Goal: Navigation & Orientation: Understand site structure

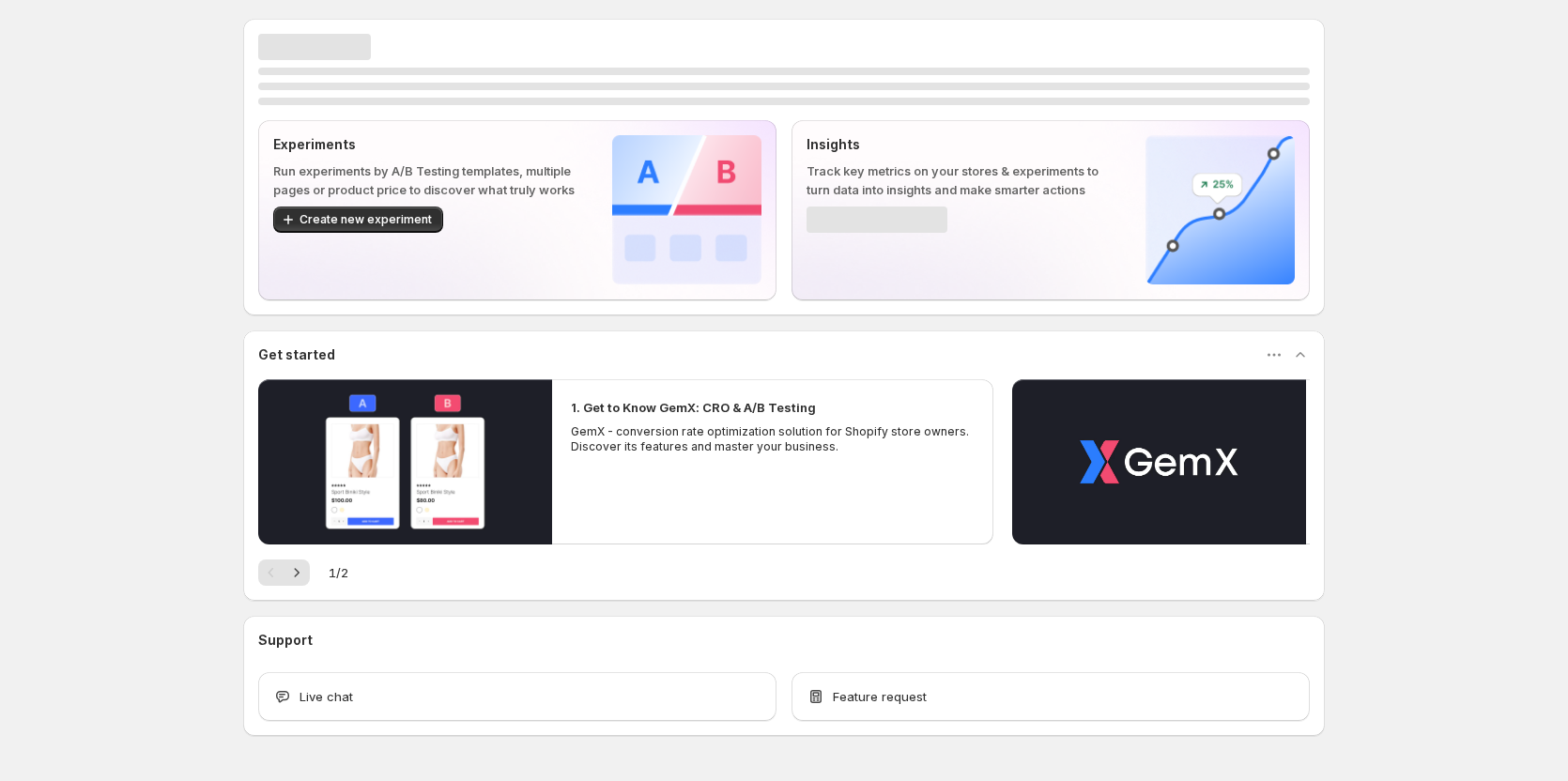
scroll to position [40, 0]
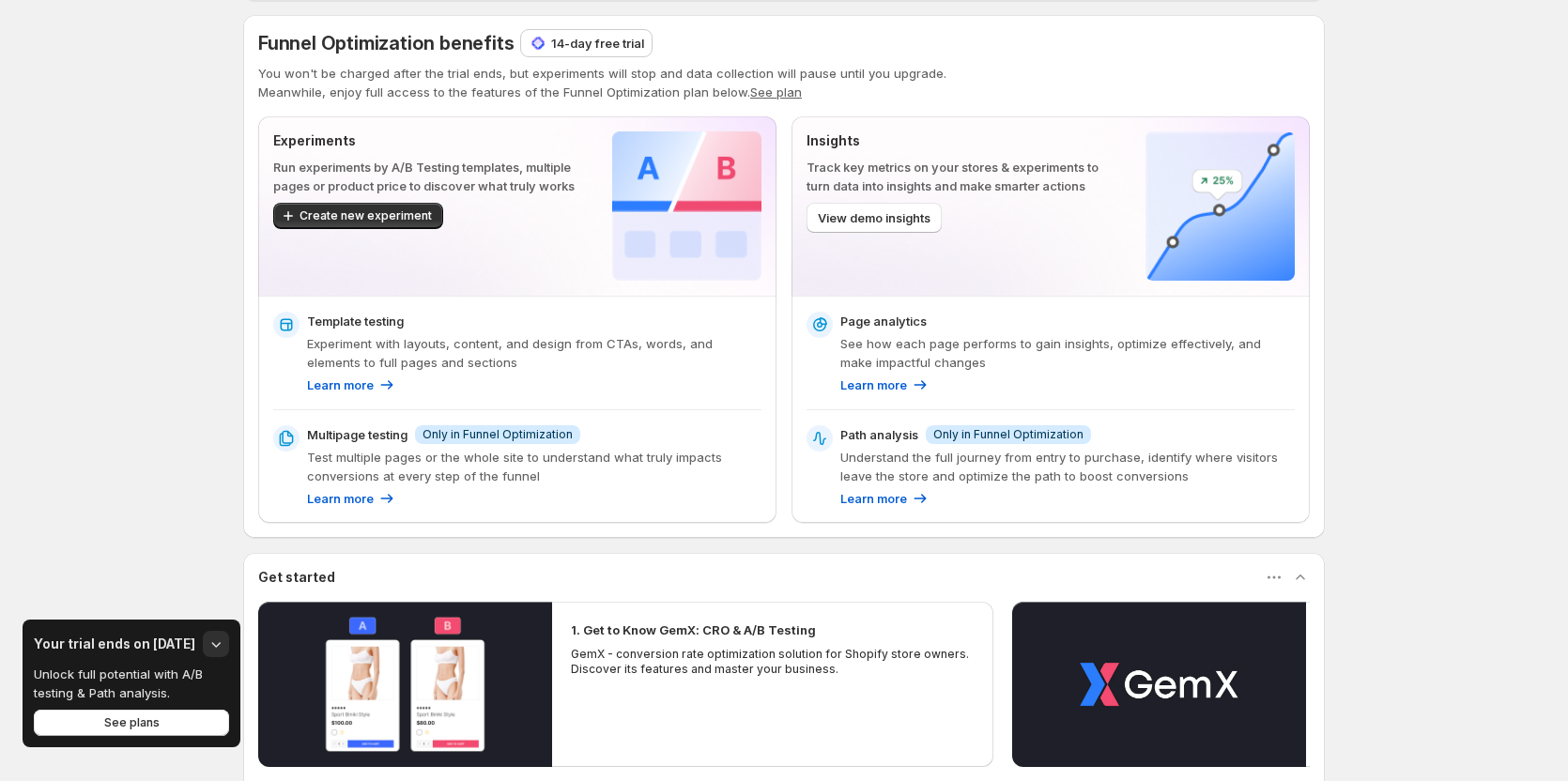
scroll to position [188, 0]
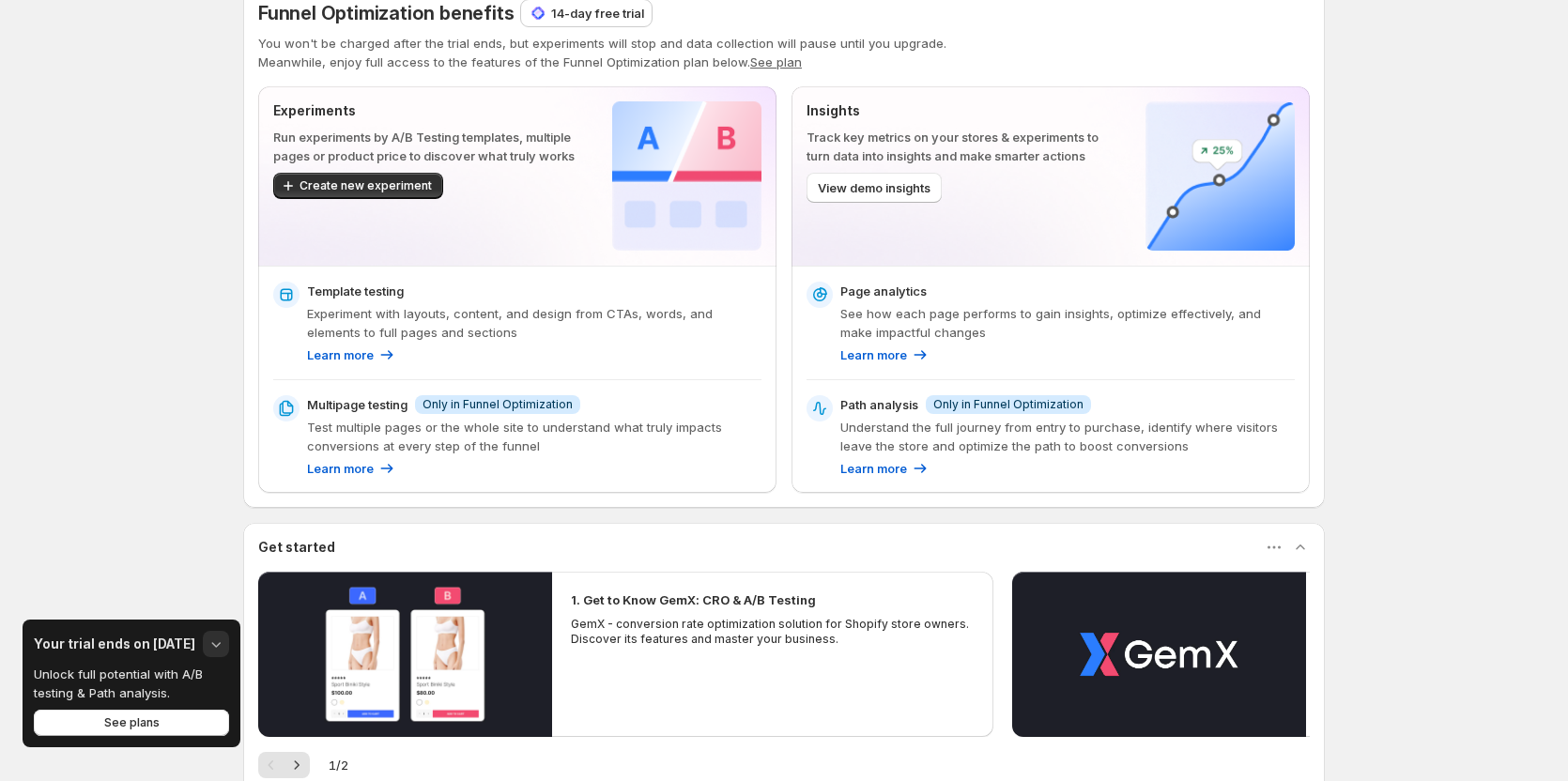
click at [210, 641] on icon "button" at bounding box center [216, 643] width 19 height 19
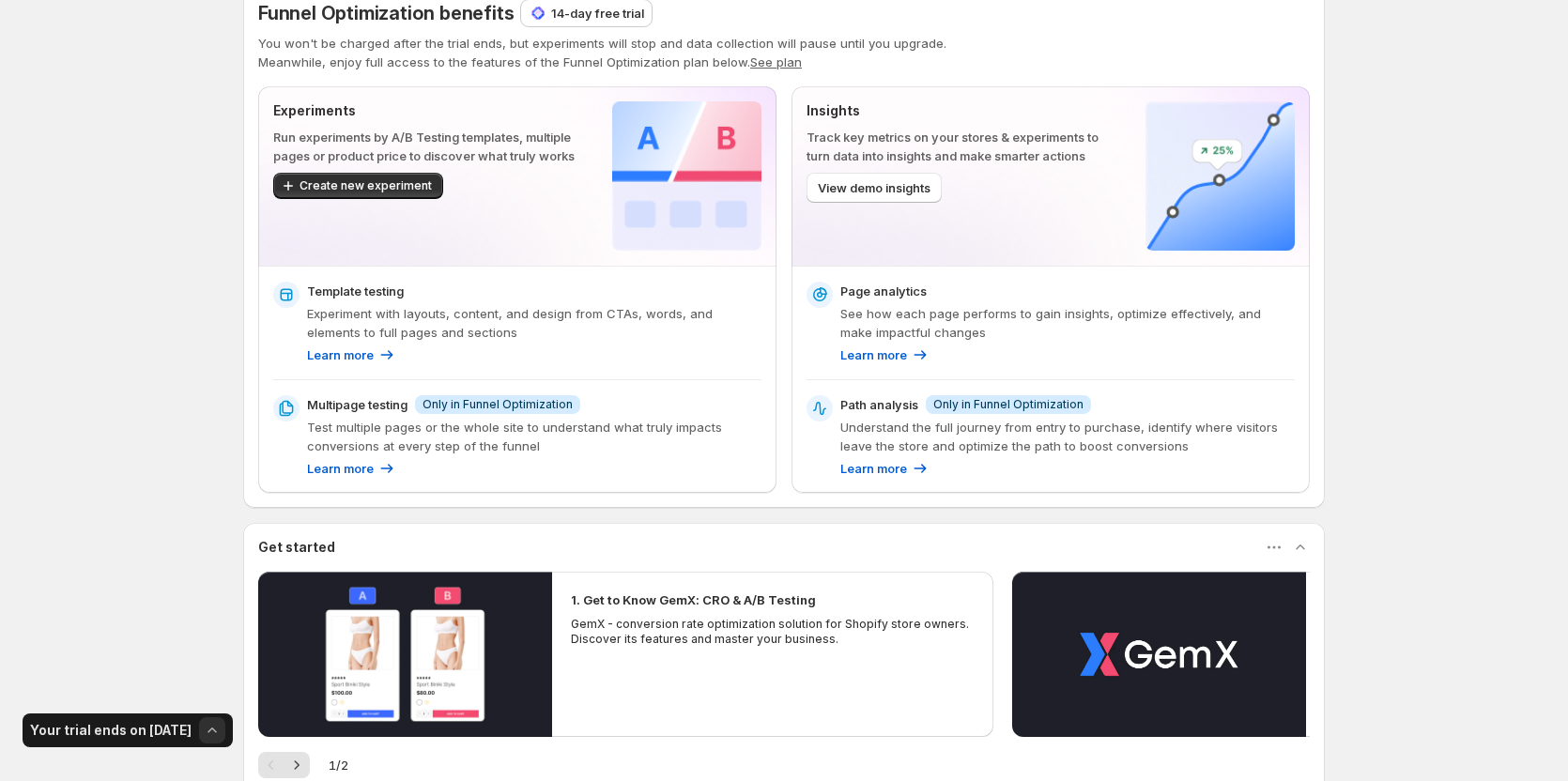
click at [204, 725] on icon "button" at bounding box center [212, 730] width 19 height 19
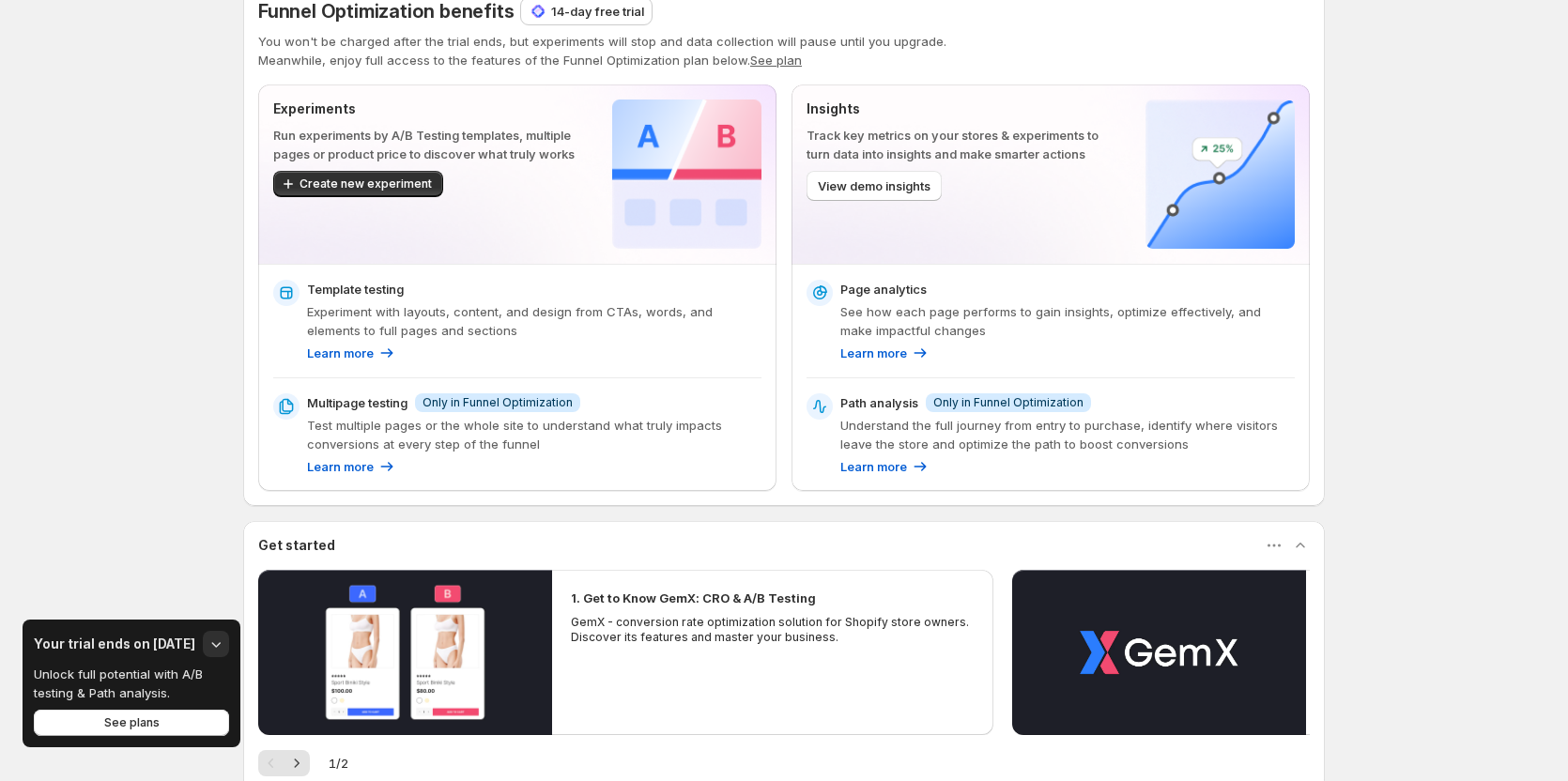
scroll to position [154, 0]
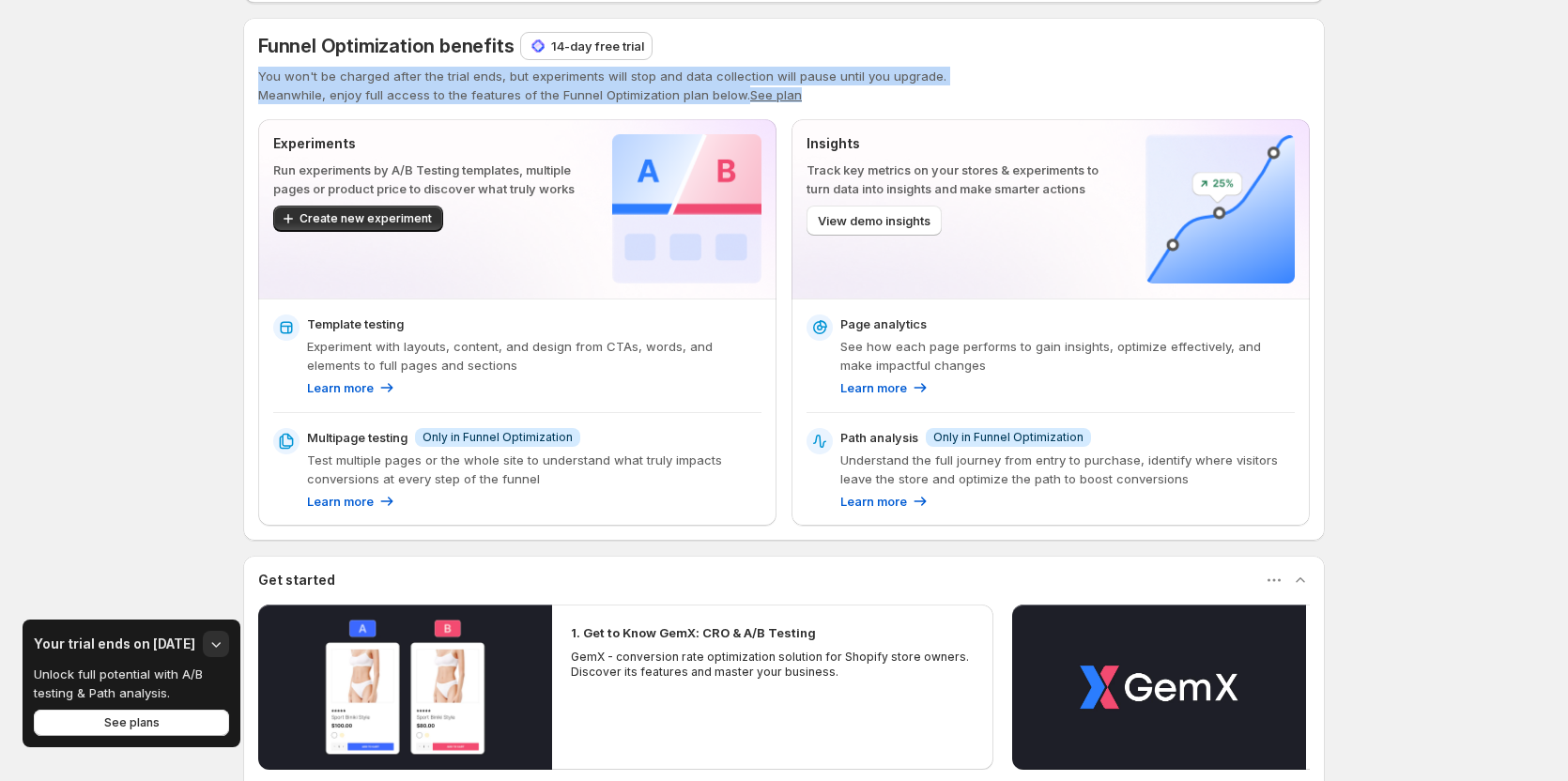
drag, startPoint x: 265, startPoint y: 84, endPoint x: 863, endPoint y: 89, distance: 598.0
click at [863, 89] on div "You won't be charged after the trial ends, but experiments will stop and data c…" at bounding box center [784, 85] width 1051 height 38
click at [183, 108] on div "Enable GemX: CRO & A/B Test in your theme When the GemX Theme Helper is enabled…" at bounding box center [784, 454] width 1568 height 1218
drag, startPoint x: 264, startPoint y: 80, endPoint x: 930, endPoint y: 105, distance: 666.5
click at [930, 105] on div "Funnel Optimization benefits 14-day free trial You won't be charged after the t…" at bounding box center [784, 279] width 1051 height 493
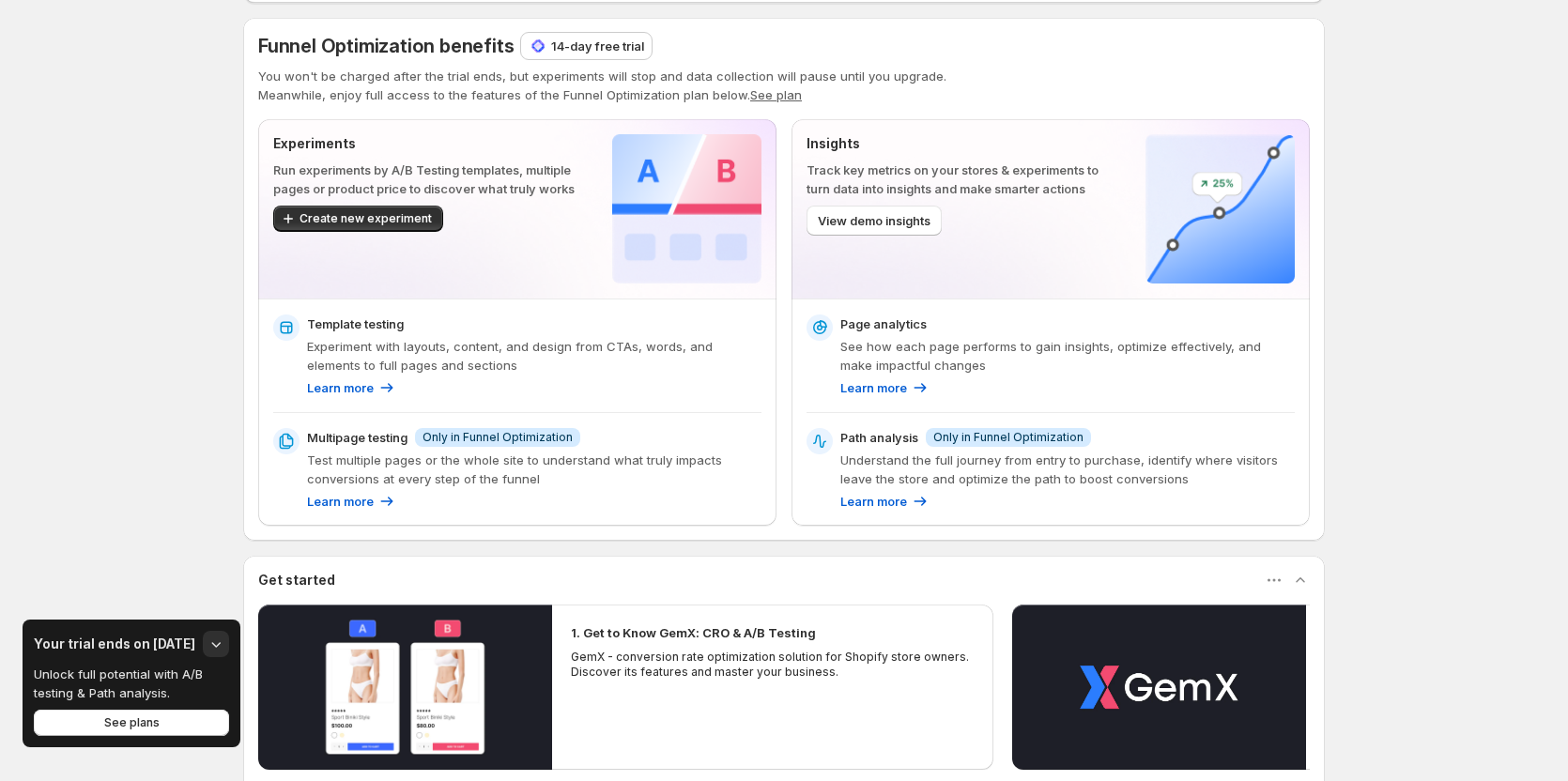
click at [145, 168] on div "Enable GemX: CRO & A/B Test in your theme When the GemX Theme Helper is enabled…" at bounding box center [784, 454] width 1568 height 1218
click at [136, 300] on div "Enable GemX: CRO & A/B Test in your theme When the GemX Theme Helper is enabled…" at bounding box center [784, 454] width 1568 height 1218
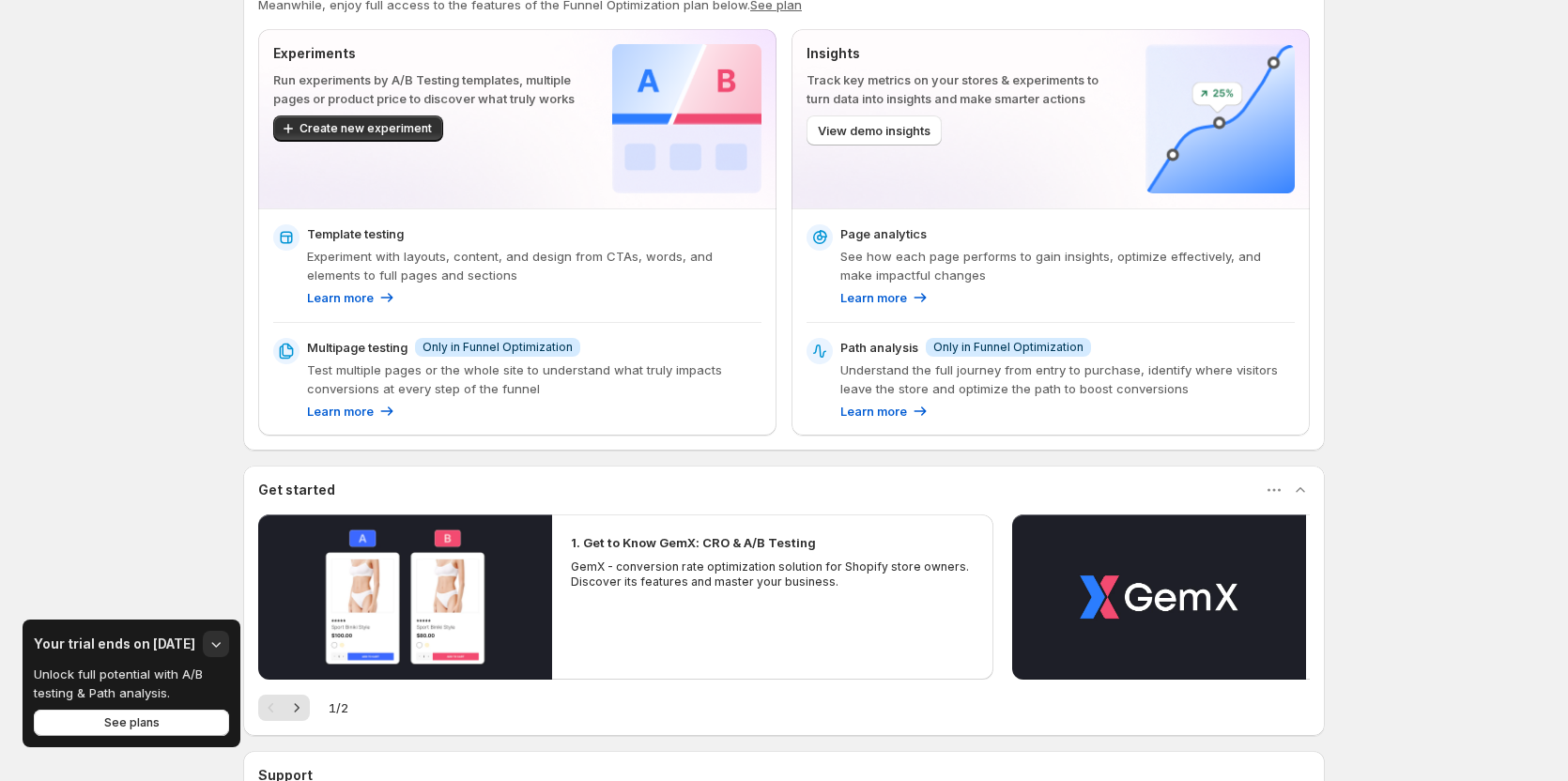
scroll to position [248, 0]
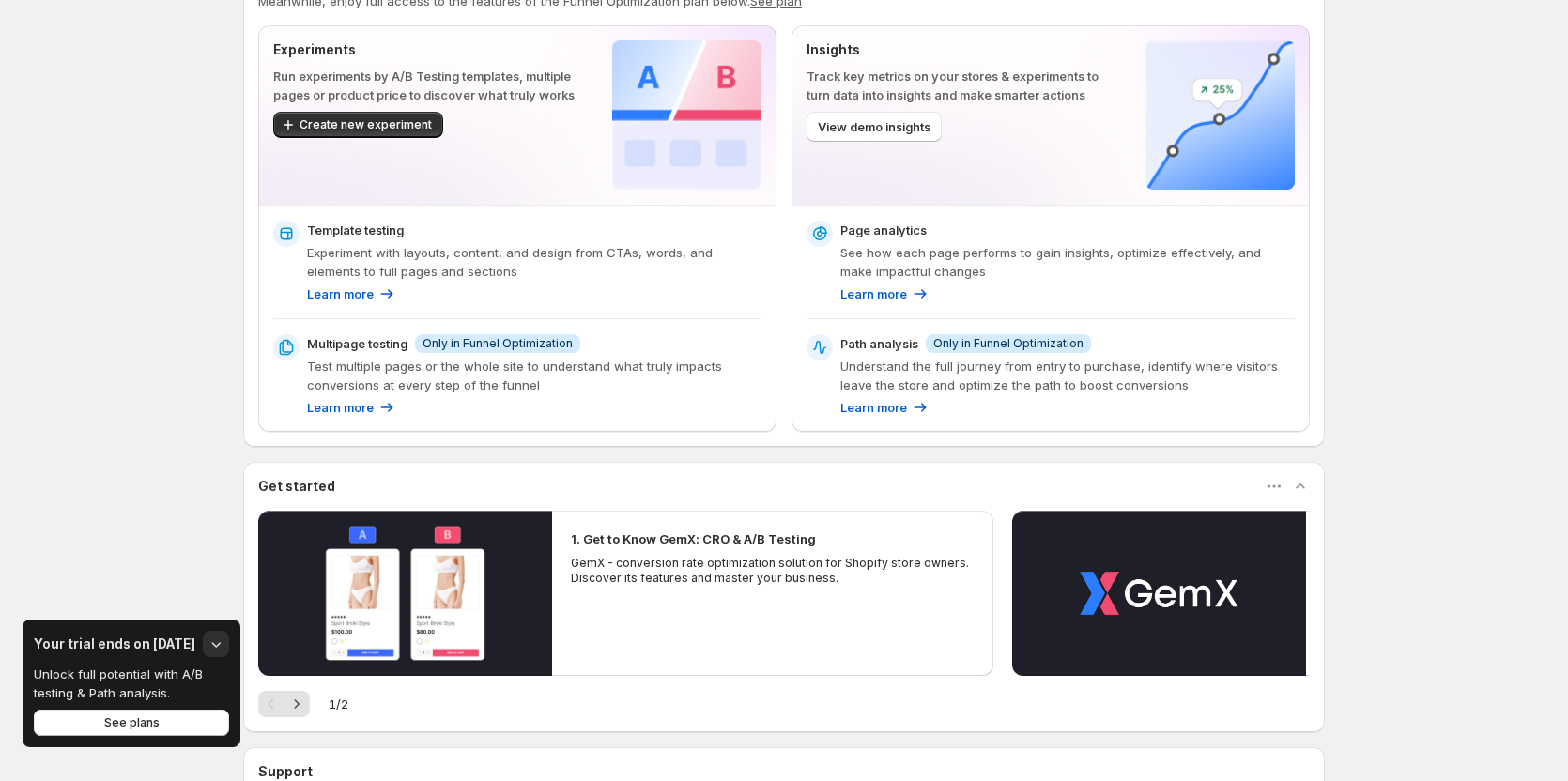
click at [163, 294] on div "Enable GemX: CRO & A/B Test in your theme When the GemX Theme Helper is enabled…" at bounding box center [784, 360] width 1568 height 1218
click at [207, 642] on icon "button" at bounding box center [216, 643] width 19 height 19
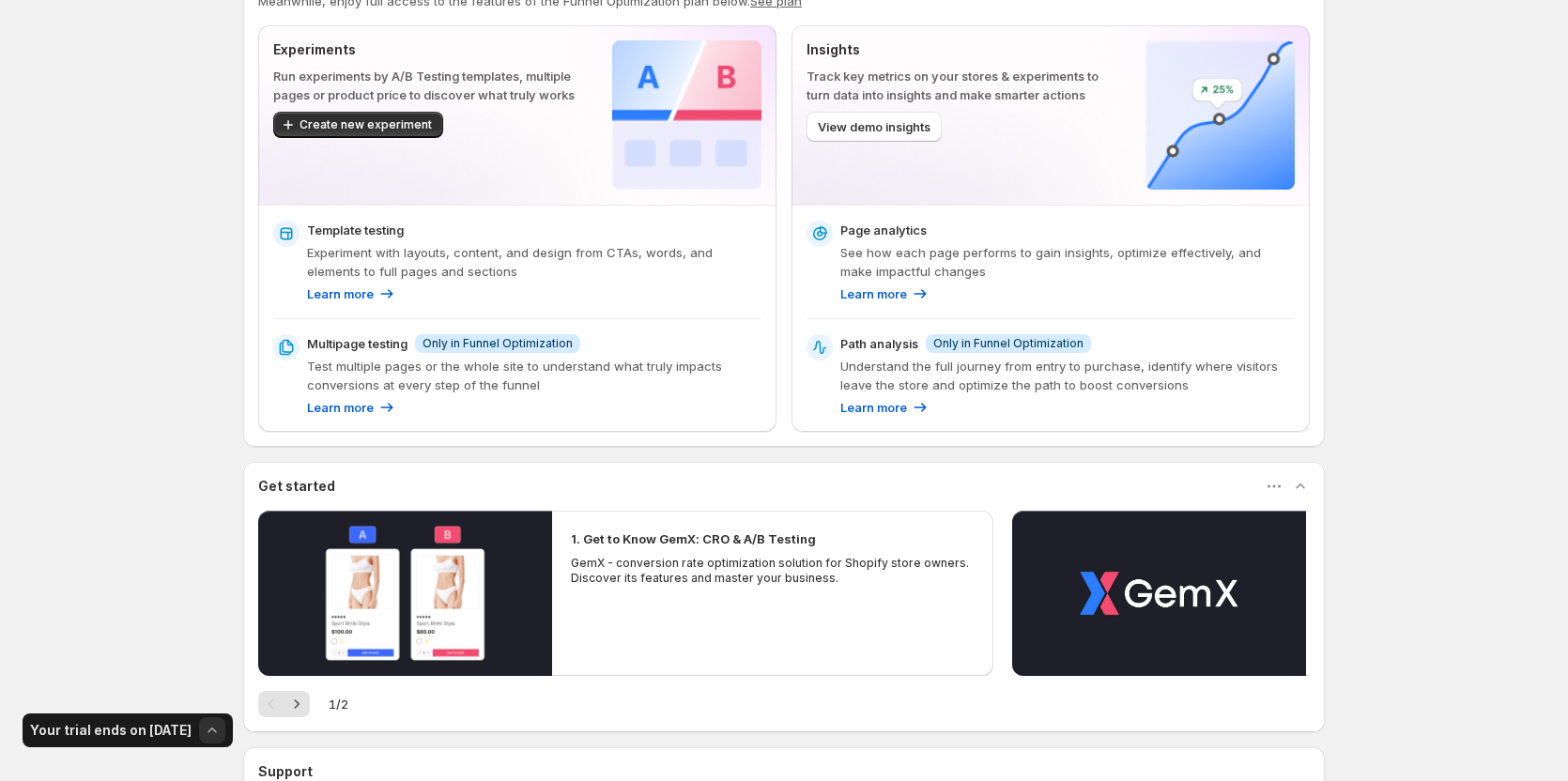
click at [206, 726] on icon "button" at bounding box center [212, 730] width 19 height 19
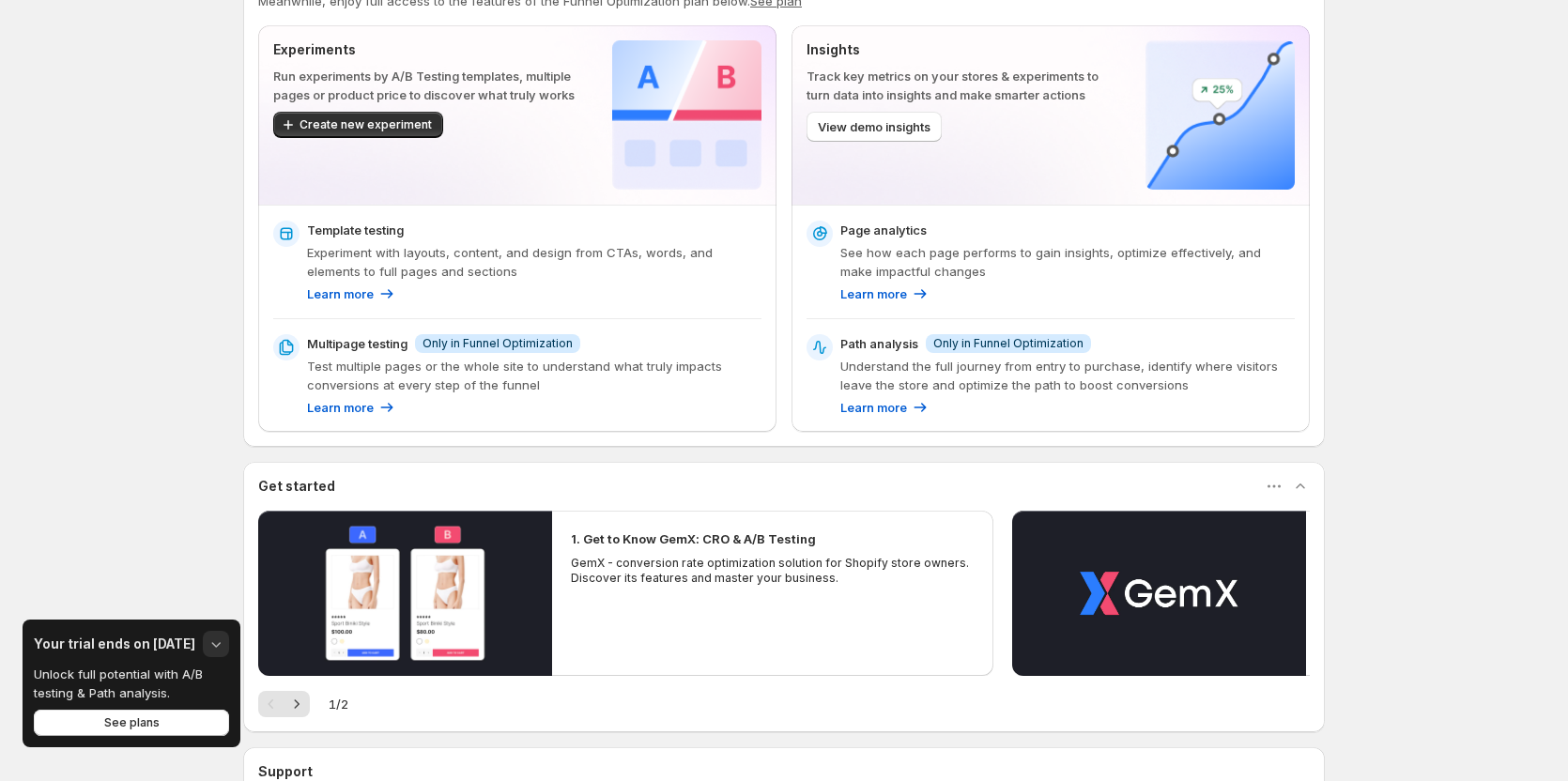
click at [152, 505] on div "Enable GemX: CRO & A/B Test in your theme When the GemX Theme Helper is enabled…" at bounding box center [784, 360] width 1568 height 1218
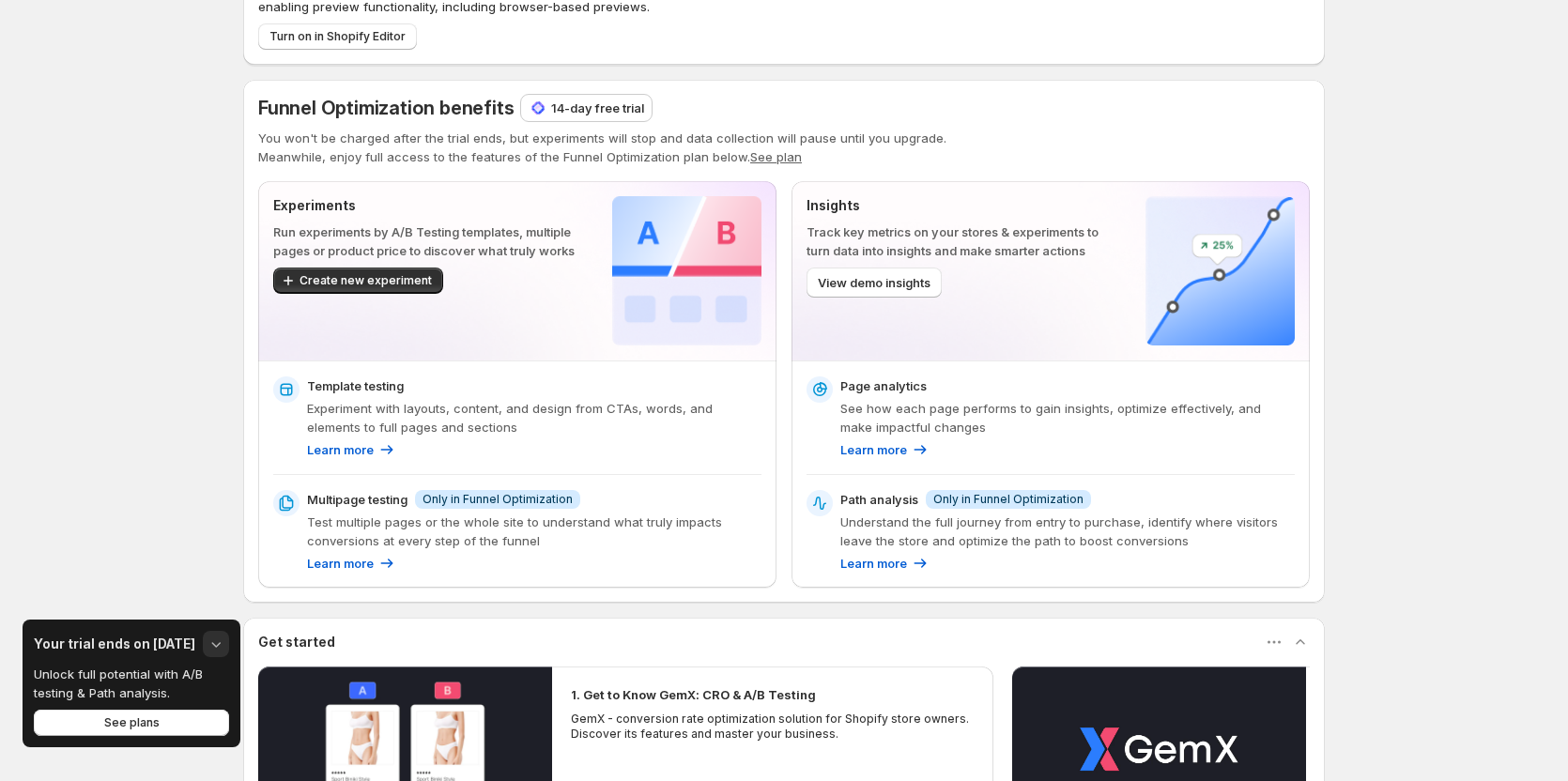
scroll to position [94, 0]
drag, startPoint x: 149, startPoint y: 640, endPoint x: 193, endPoint y: 641, distance: 44.0
click at [193, 641] on div "Your trial ends on [DATE]" at bounding box center [131, 643] width 195 height 27
click at [161, 541] on div "Enable GemX: CRO & A/B Test in your theme When the GemX Theme Helper is enabled…" at bounding box center [784, 515] width 1568 height 1218
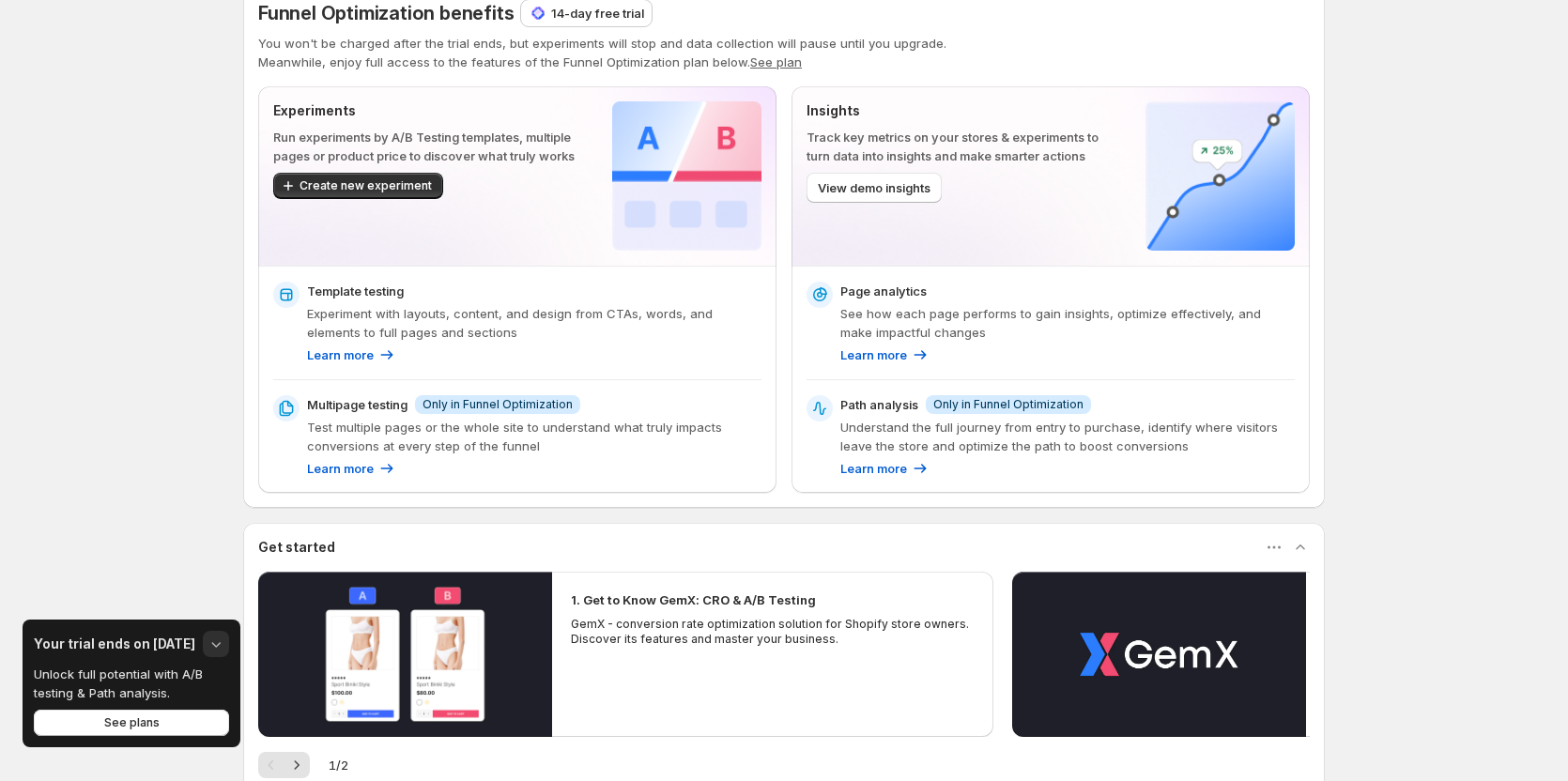
click at [148, 514] on div "Enable GemX: CRO & A/B Test in your theme When the GemX Theme Helper is enabled…" at bounding box center [784, 421] width 1568 height 1218
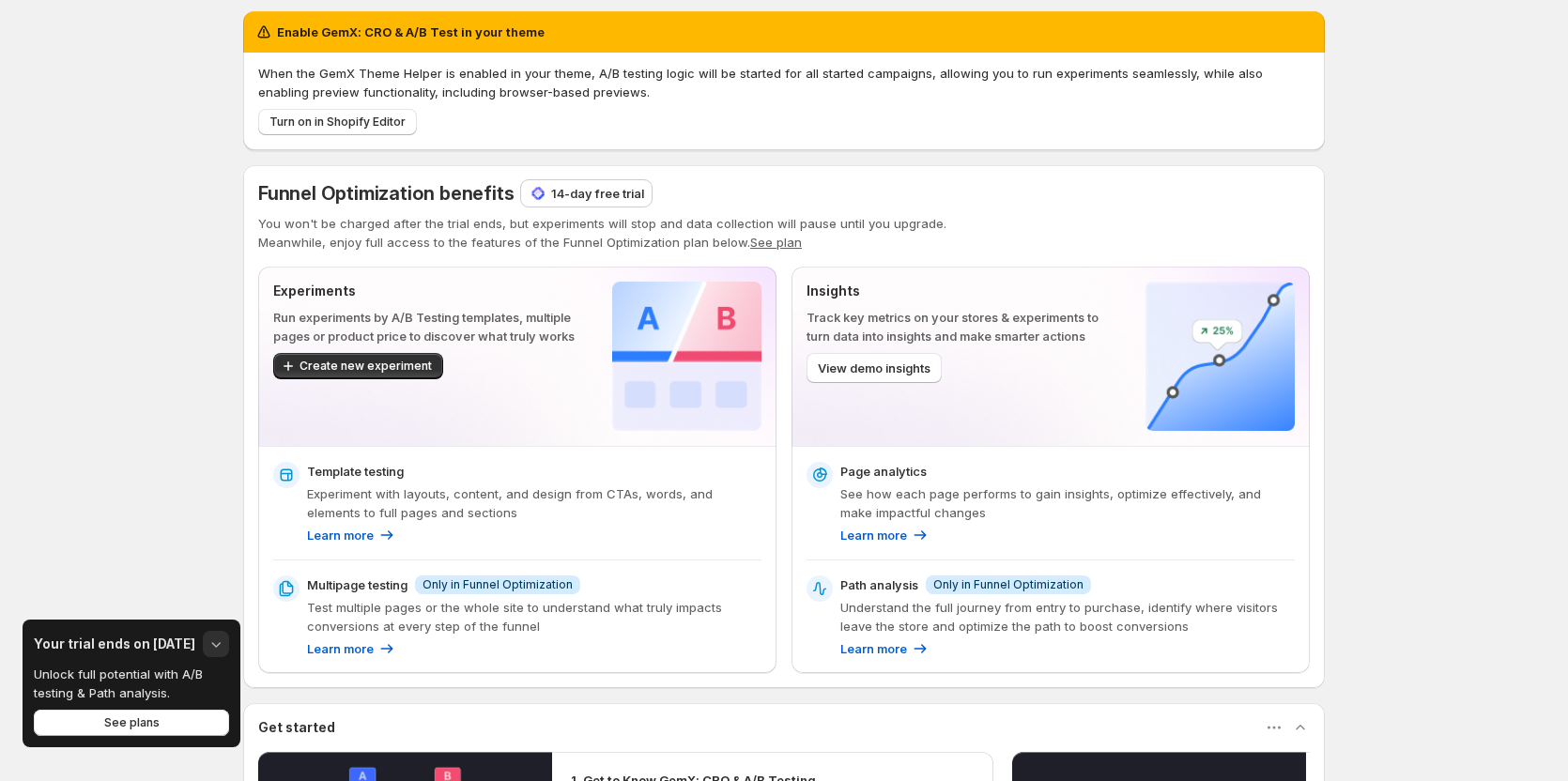
scroll to position [0, 0]
